Goal: Navigation & Orientation: Find specific page/section

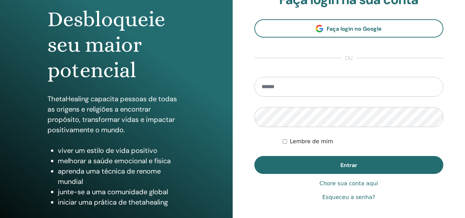
scroll to position [69, 0]
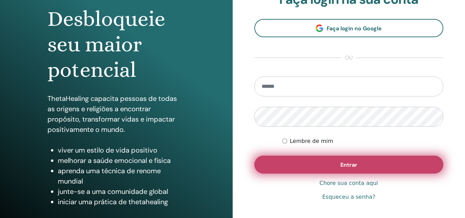
type input "**********"
click at [376, 165] on button "Entrar" at bounding box center [348, 164] width 189 height 18
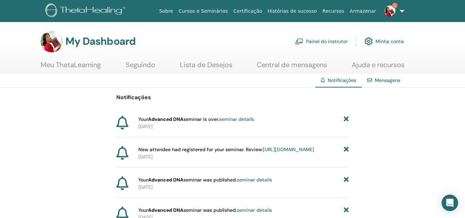
click at [325, 42] on link "Painel do instrutor" at bounding box center [321, 41] width 53 height 15
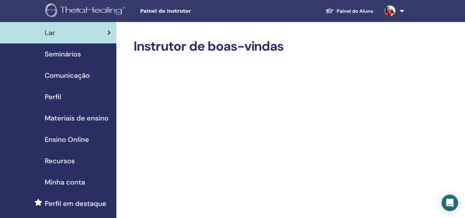
click at [71, 54] on span "Seminários" at bounding box center [63, 54] width 36 height 10
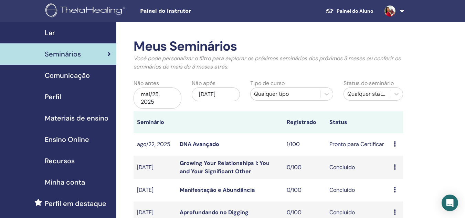
click at [344, 10] on link "Painel do Aluno" at bounding box center [349, 11] width 59 height 13
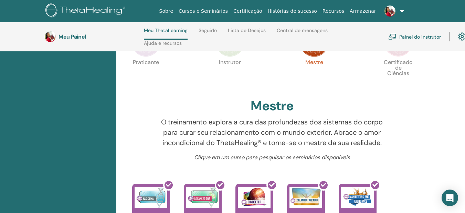
scroll to position [167, 0]
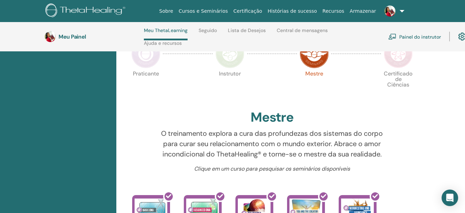
click at [397, 64] on img at bounding box center [398, 53] width 29 height 29
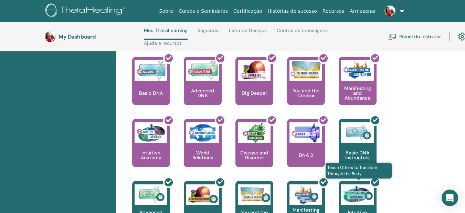
scroll to position [304, 0]
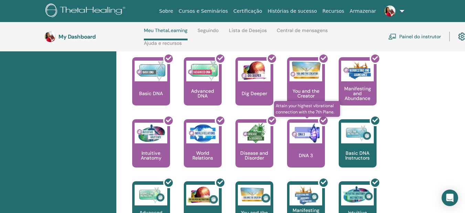
click at [300, 140] on div at bounding box center [310, 146] width 38 height 62
